Goal: Check status

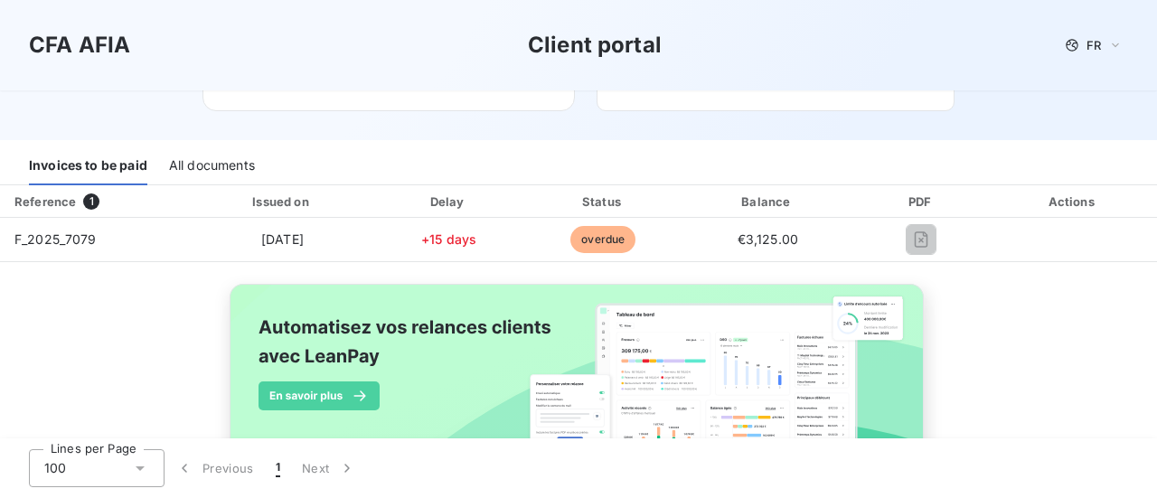
scroll to position [161, 0]
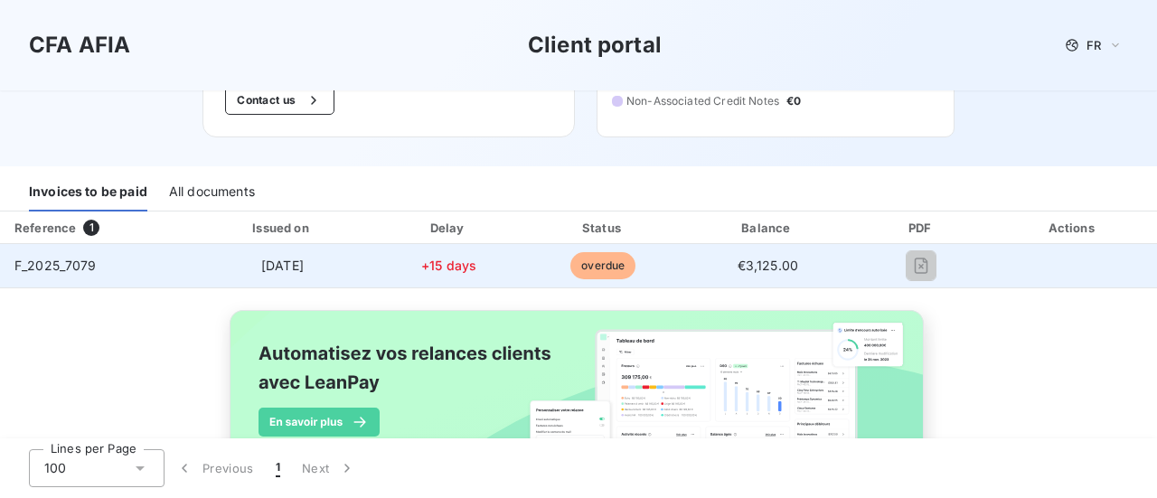
click at [779, 266] on span "€3,125.00" at bounding box center [768, 265] width 61 height 15
click at [478, 261] on td "+15 days" at bounding box center [448, 265] width 151 height 43
click at [318, 253] on td "Jun 30, 2025" at bounding box center [283, 265] width 182 height 43
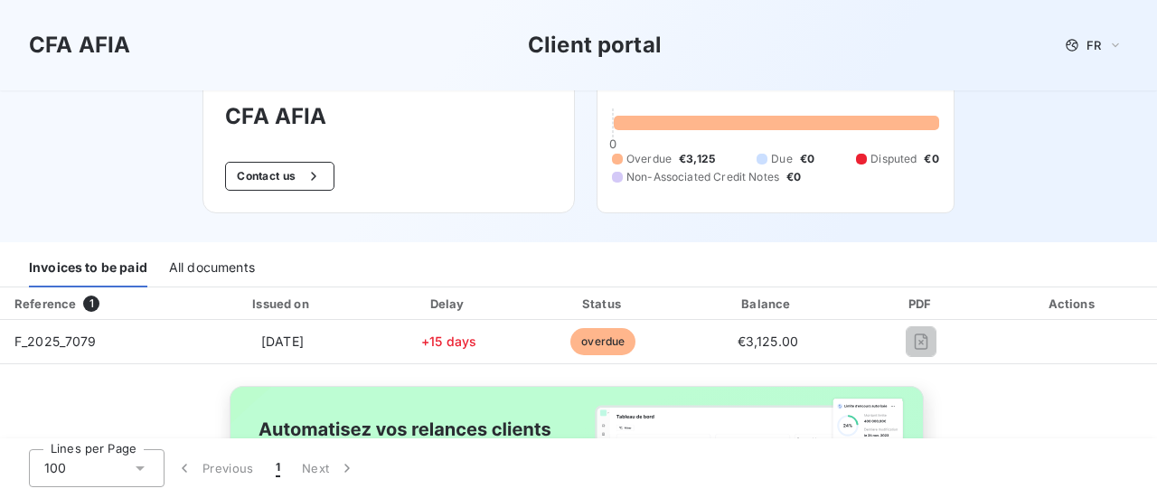
scroll to position [0, 0]
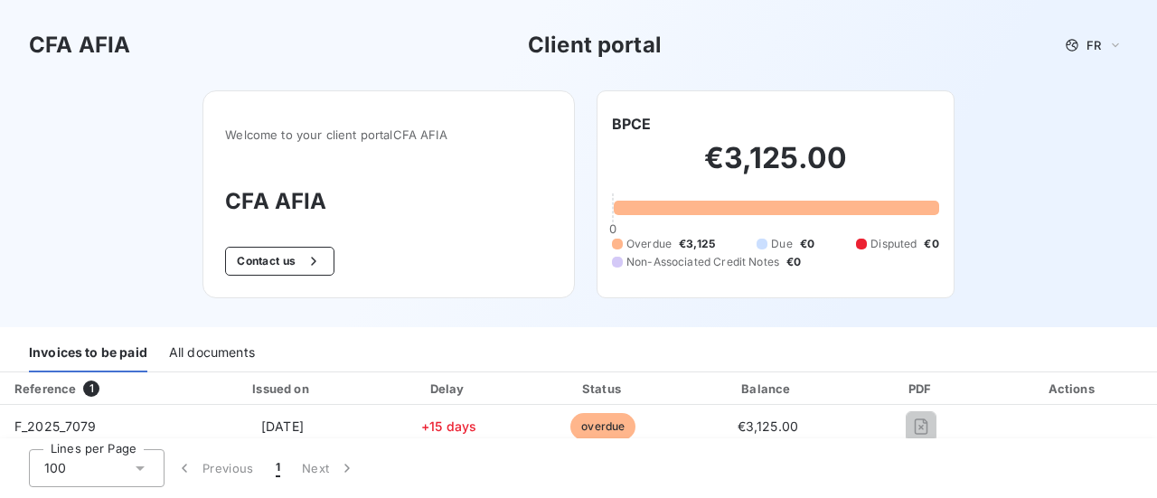
click at [713, 216] on div "€3,125.00 0 Overdue €3,125 Due €0 Disputed €0 Non-Associated Credit Notes €0" at bounding box center [775, 205] width 327 height 141
click at [658, 252] on div "Overdue €3,125 Due €0 Disputed €0 Non-Associated Credit Notes €0" at bounding box center [775, 253] width 327 height 34
